Goal: Register for event/course

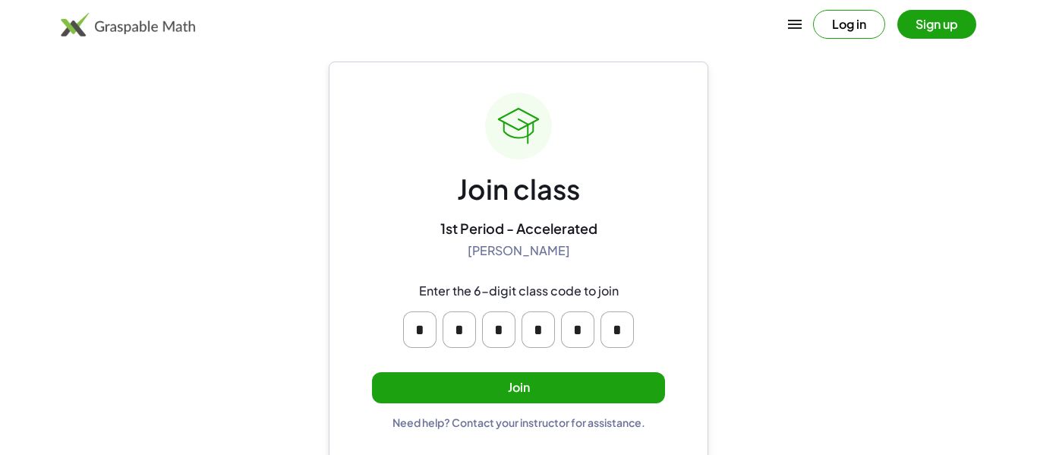
scroll to position [29, 0]
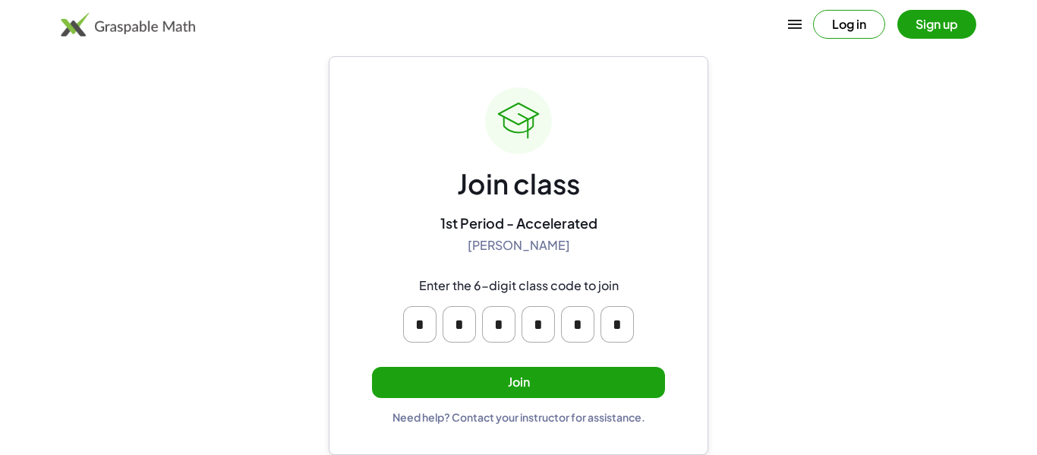
click at [642, 393] on button "Join" at bounding box center [518, 382] width 293 height 31
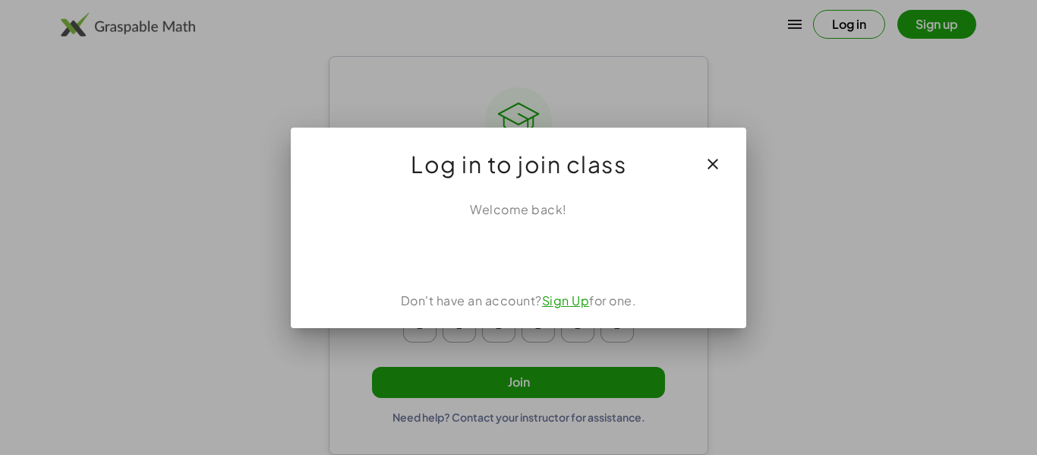
scroll to position [0, 0]
click at [574, 304] on link "Sign Up" at bounding box center [566, 300] width 48 height 16
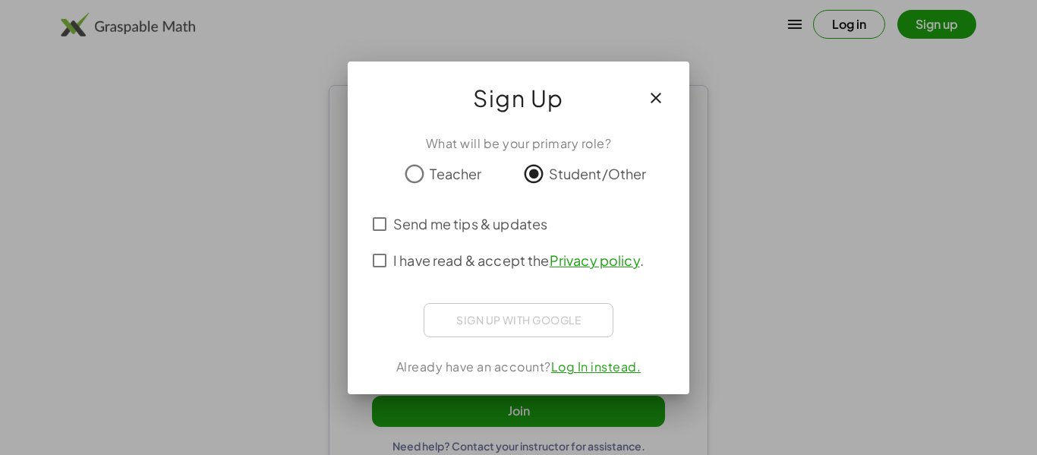
click at [498, 259] on span "I have read & accept the Privacy policy ." at bounding box center [518, 260] width 251 height 21
click at [512, 219] on span "Send me tips & updates" at bounding box center [470, 223] width 154 height 21
click at [519, 226] on span "Send me tips & updates" at bounding box center [470, 223] width 154 height 21
click at [503, 225] on span "Send me tips & updates" at bounding box center [470, 223] width 154 height 21
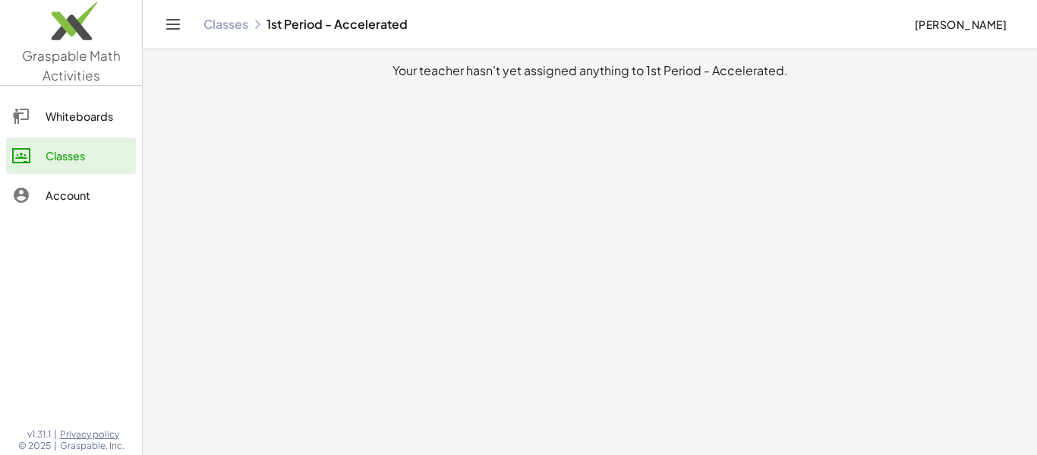
click at [105, 151] on div "Classes" at bounding box center [88, 156] width 84 height 18
